Goal: Task Accomplishment & Management: Manage account settings

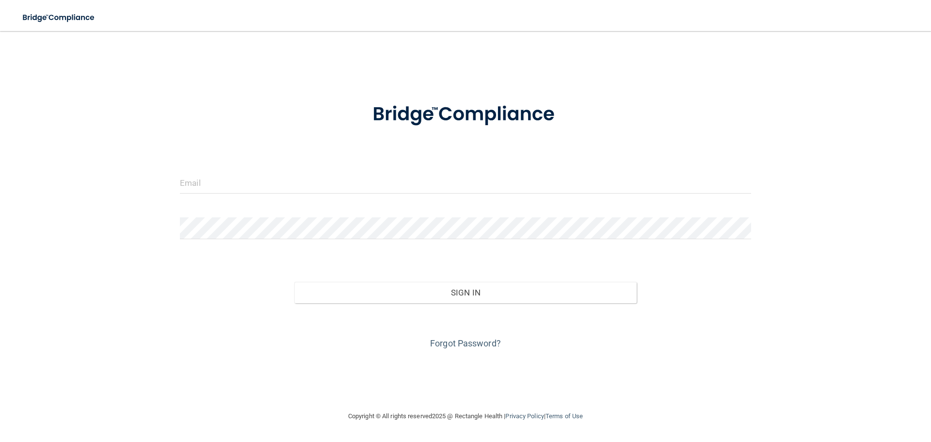
click at [580, 72] on div "Invalid email/password. You don't have permission to access that page. Sign In …" at bounding box center [465, 221] width 892 height 360
click at [292, 173] on input "email" at bounding box center [465, 183] width 571 height 22
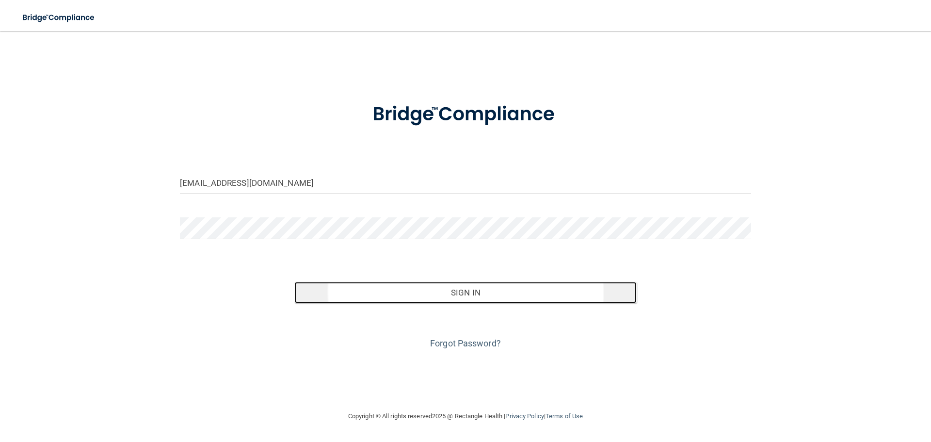
click at [468, 288] on button "Sign In" at bounding box center [465, 292] width 343 height 21
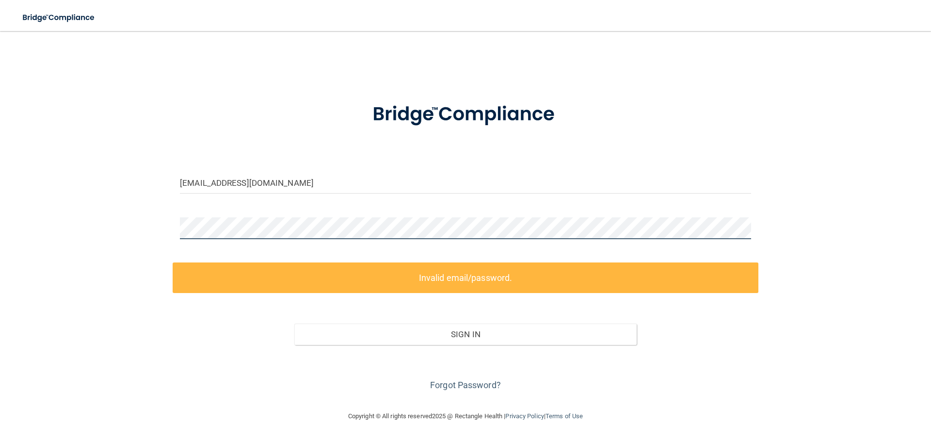
click at [172, 233] on div "[EMAIL_ADDRESS][DOMAIN_NAME] Invalid email/password. You don't have permission …" at bounding box center [465, 221] width 892 height 360
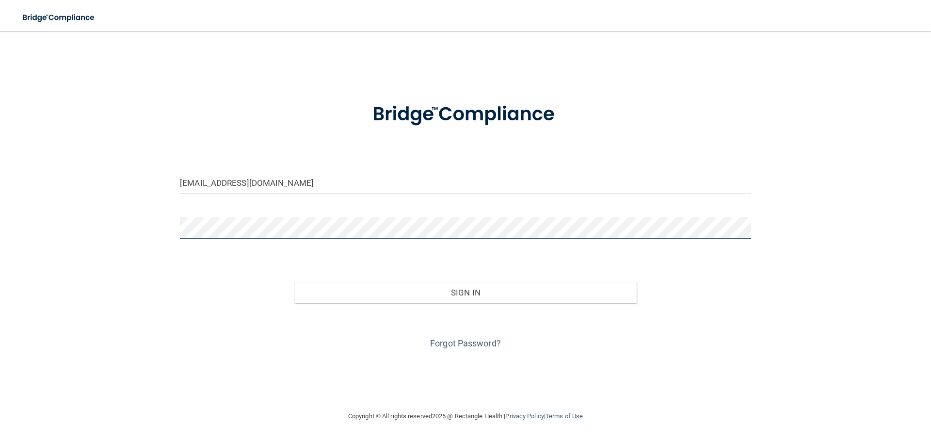
click at [294, 282] on button "Sign In" at bounding box center [465, 292] width 343 height 21
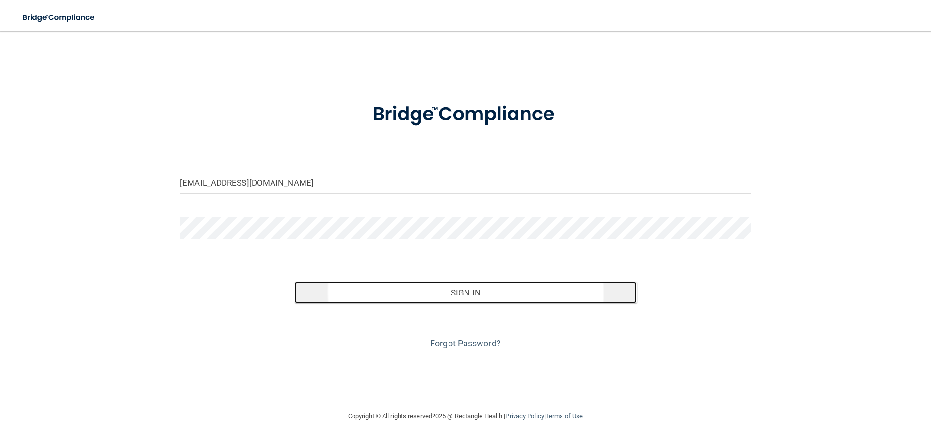
click at [364, 284] on button "Sign In" at bounding box center [465, 292] width 343 height 21
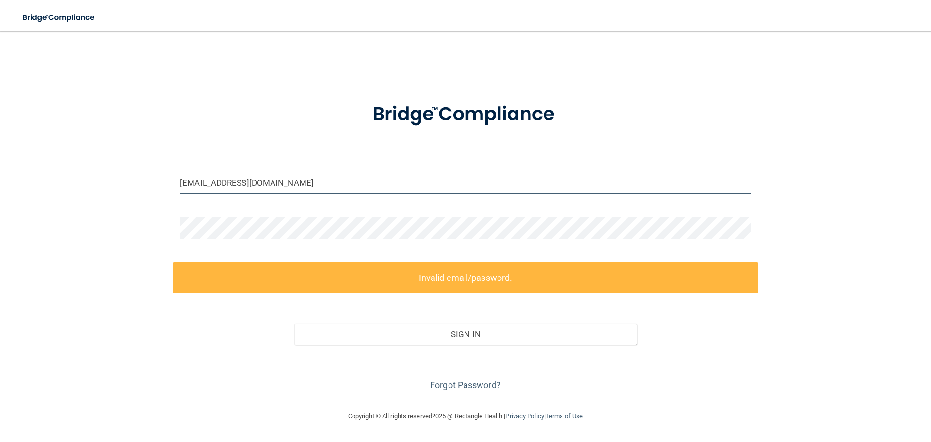
drag, startPoint x: 296, startPoint y: 184, endPoint x: 78, endPoint y: 205, distance: 219.2
click at [80, 208] on div "[EMAIL_ADDRESS][DOMAIN_NAME] Invalid email/password. You don't have permission …" at bounding box center [465, 221] width 892 height 360
type input "A"
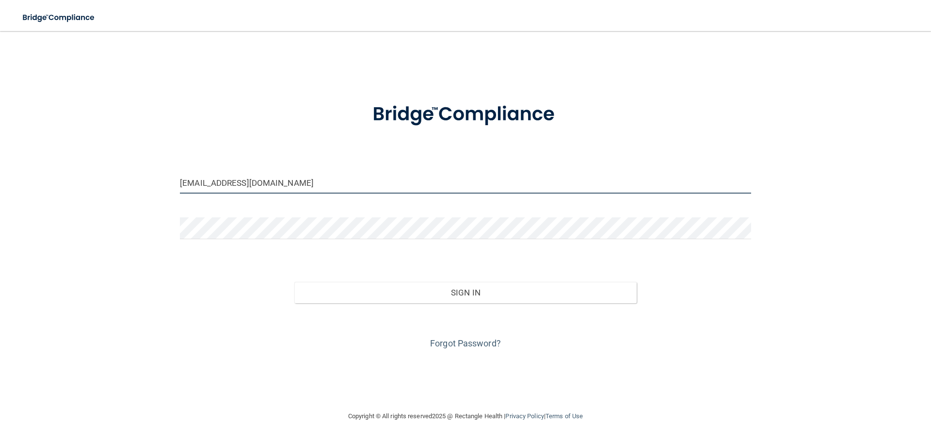
type input "[EMAIL_ADDRESS][DOMAIN_NAME]"
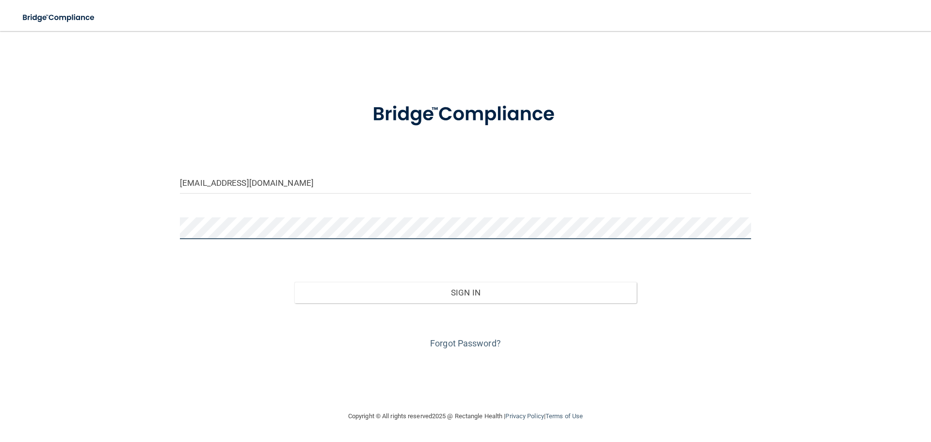
click at [294, 282] on button "Sign In" at bounding box center [465, 292] width 343 height 21
